Goal: Find specific page/section: Find specific page/section

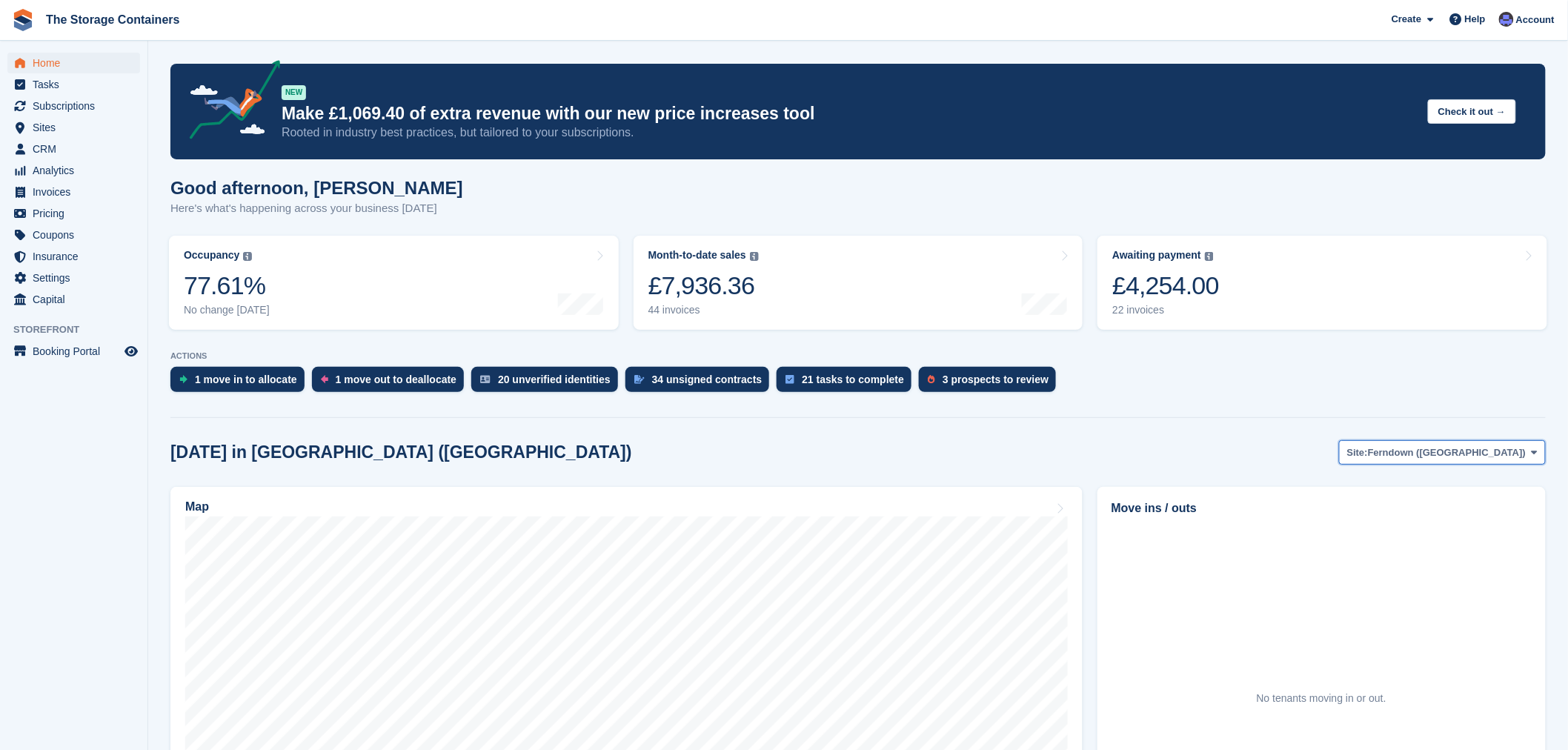
click at [1442, 448] on span "Ferndown (Longham)" at bounding box center [1447, 453] width 158 height 15
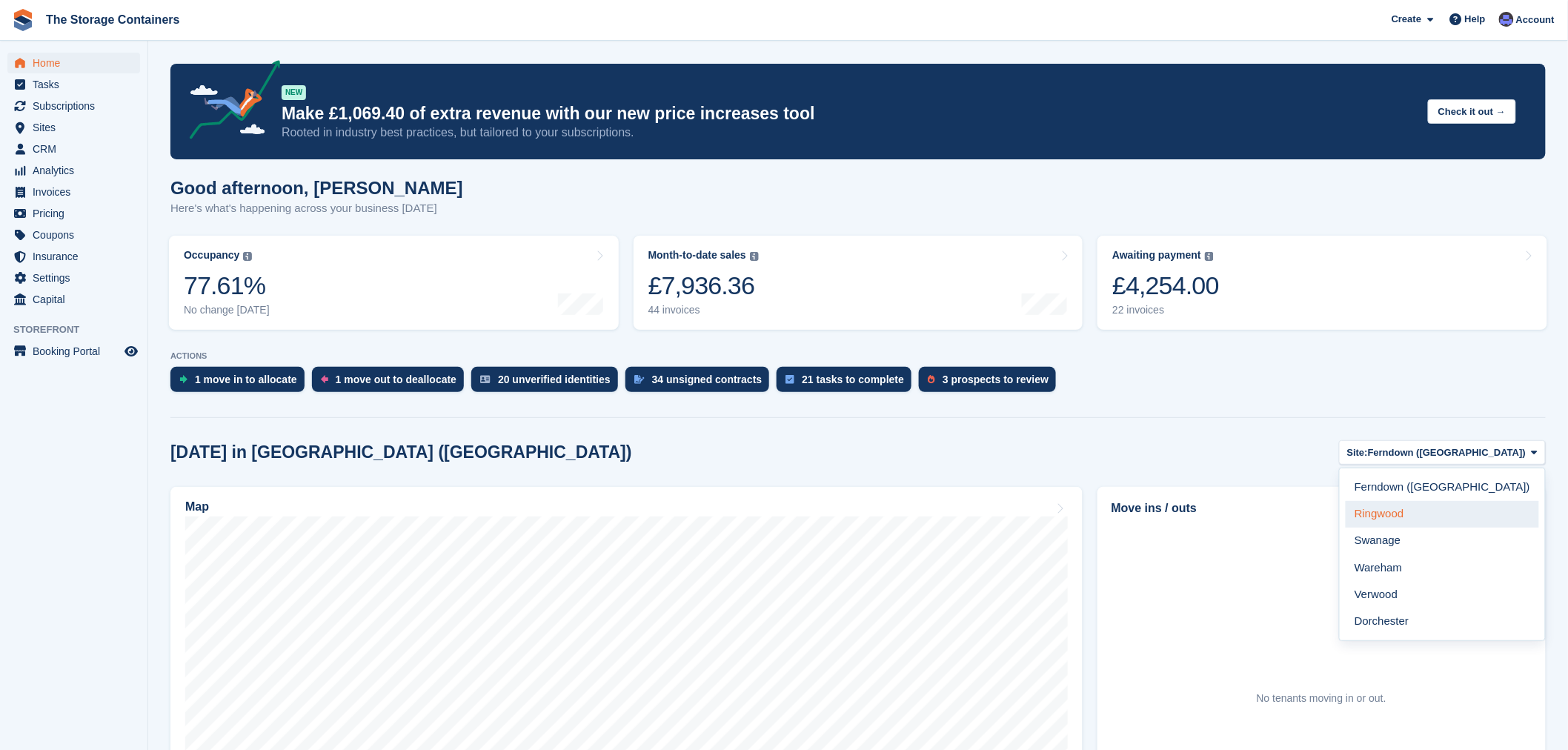
click at [1456, 520] on link "Ringwood" at bounding box center [1442, 514] width 194 height 26
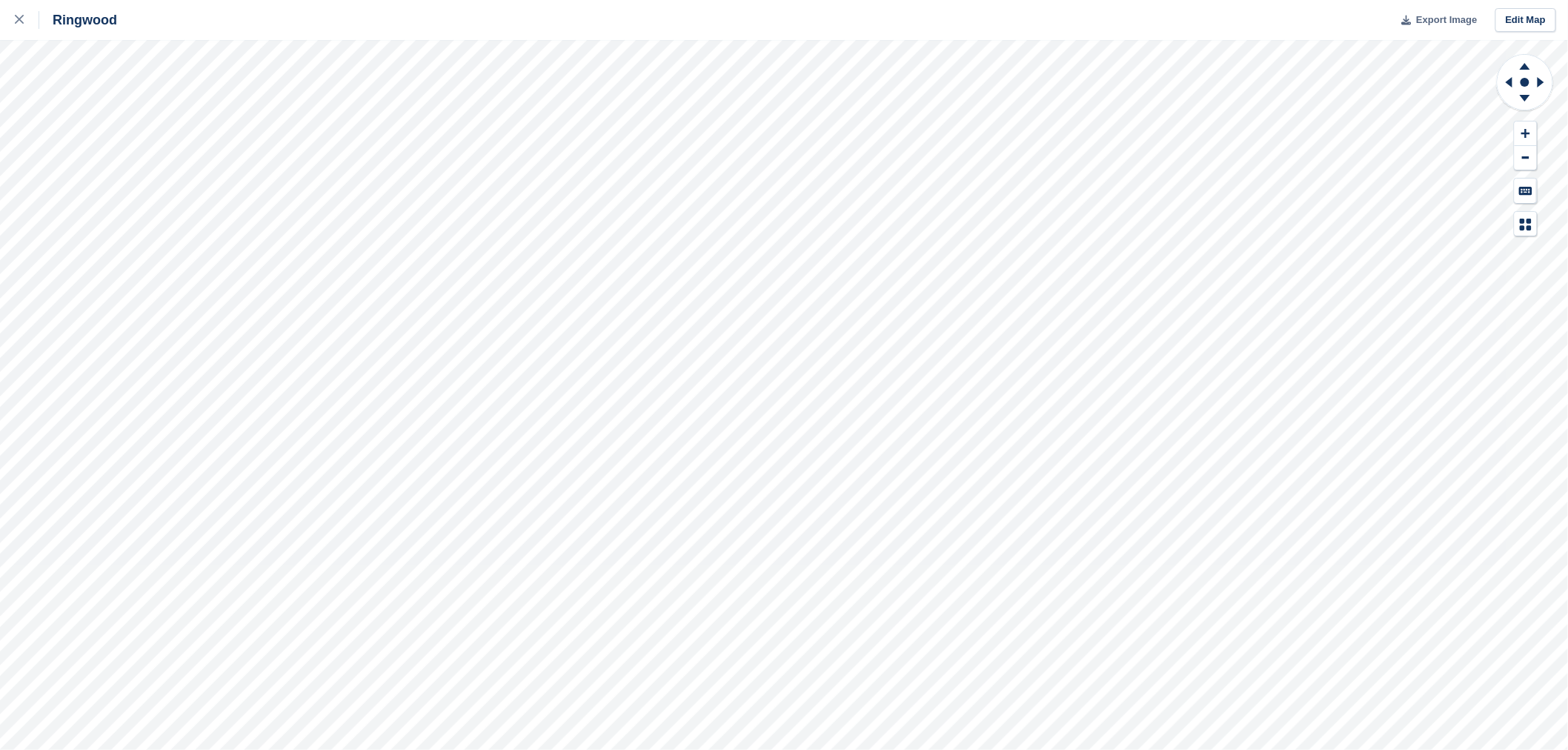
click at [1433, 19] on span "Export Image" at bounding box center [1446, 19] width 60 height 15
click at [20, 16] on icon at bounding box center [19, 19] width 9 height 9
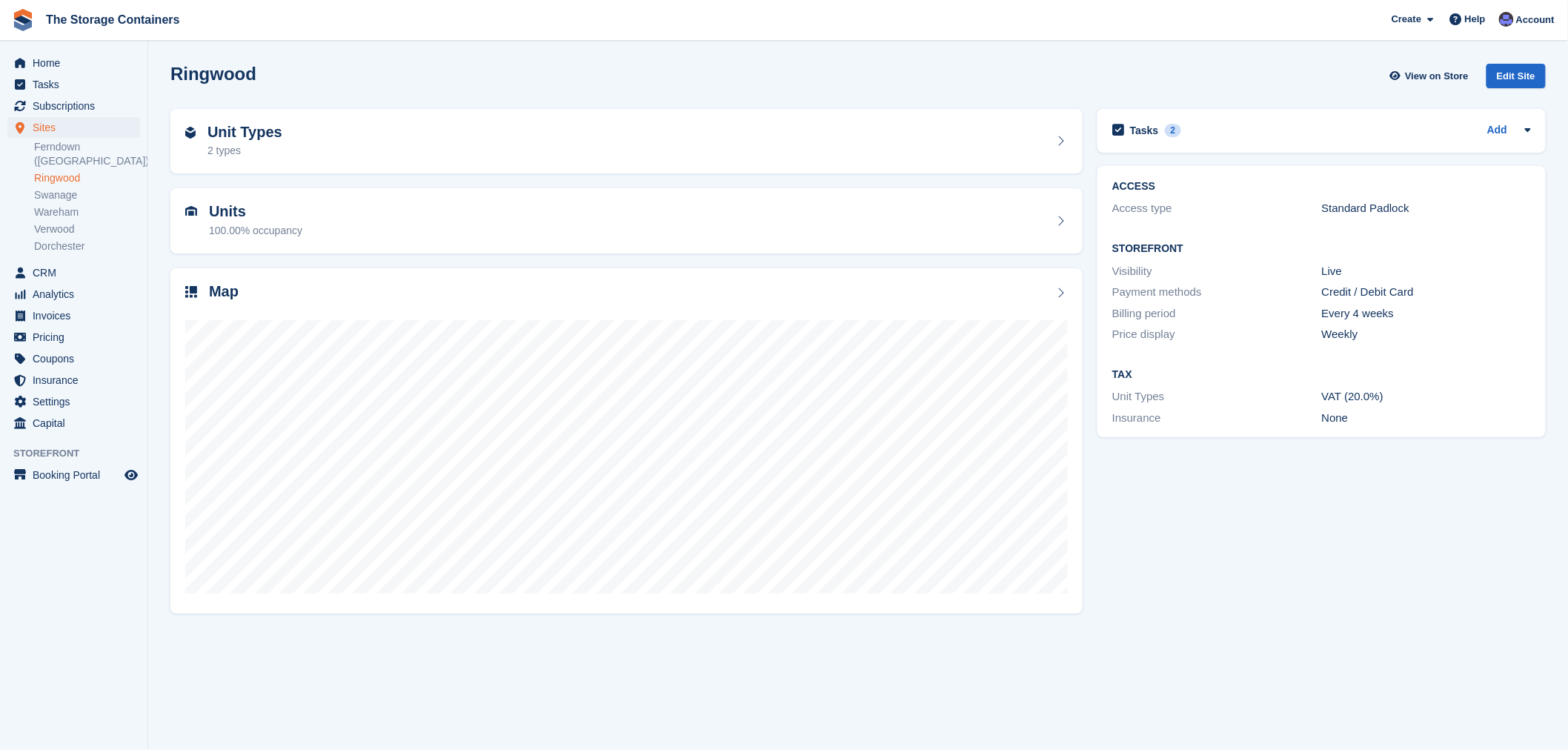
click at [1232, 452] on div "Tasks 2 Add Has Tim completed ID/Contract/paid deposit/first 4 weeks? 12 Aug" at bounding box center [1321, 361] width 463 height 518
